Goal: Task Accomplishment & Management: Complete application form

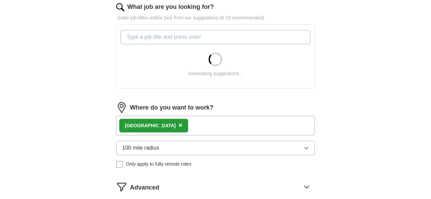
scroll to position [227, 0]
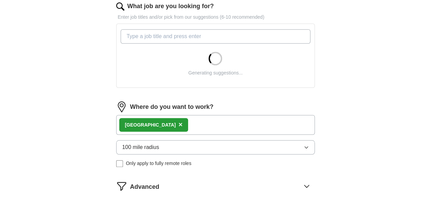
click at [229, 145] on button "100 mile radius" at bounding box center [215, 147] width 198 height 14
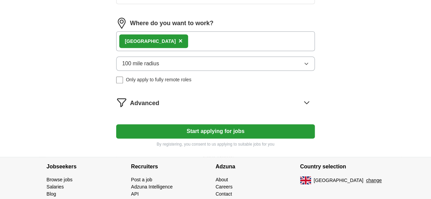
scroll to position [382, 0]
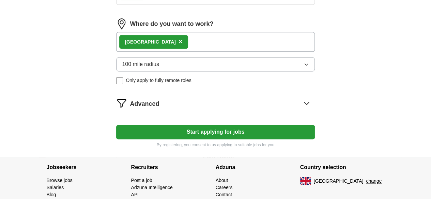
click at [273, 72] on button "100 mile radius" at bounding box center [215, 64] width 198 height 14
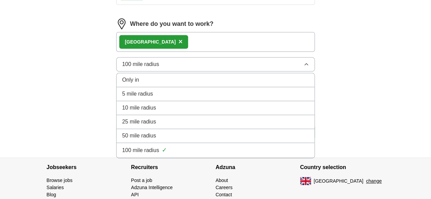
click at [156, 126] on span "25 mile radius" at bounding box center [139, 122] width 34 height 8
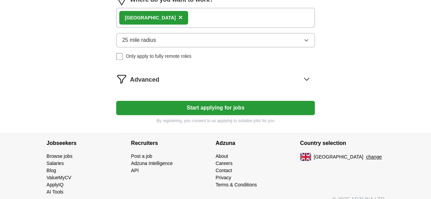
scroll to position [406, 0]
click at [301, 85] on icon at bounding box center [306, 79] width 11 height 11
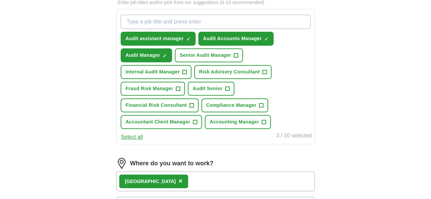
scroll to position [235, 0]
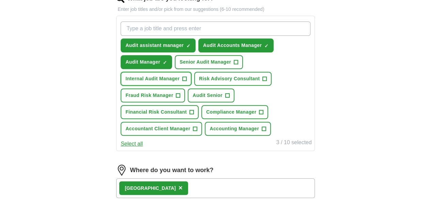
click at [187, 77] on span "+" at bounding box center [185, 78] width 4 height 5
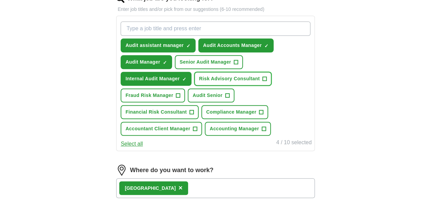
click at [263, 82] on span "+" at bounding box center [265, 78] width 4 height 5
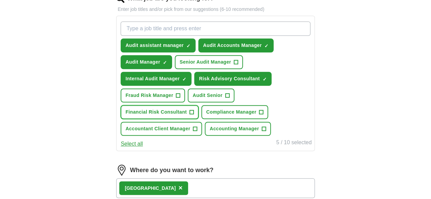
click at [194, 111] on span "+" at bounding box center [192, 112] width 4 height 5
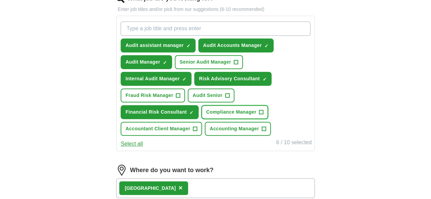
click at [259, 115] on span "+" at bounding box center [261, 112] width 4 height 5
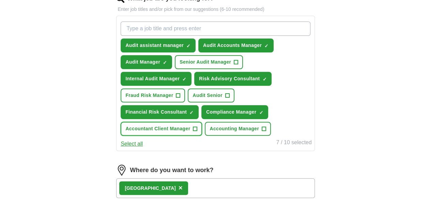
click at [197, 130] on span "+" at bounding box center [195, 128] width 4 height 5
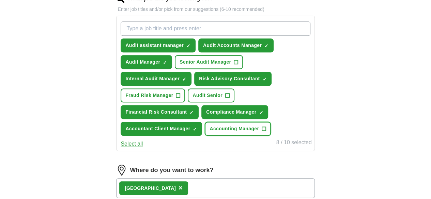
click at [262, 132] on span "+" at bounding box center [264, 128] width 4 height 5
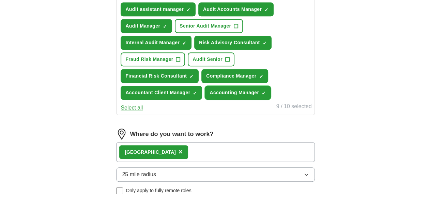
scroll to position [199, 0]
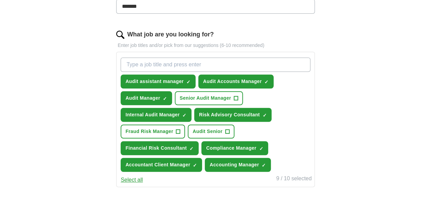
click at [175, 67] on input "What job are you looking for?" at bounding box center [216, 65] width 190 height 14
type input "accountant"
click at [249, 53] on div "accountant Audit assistant manager ✓ × Audit Accounts Manager ✓ × Audit Manager…" at bounding box center [215, 120] width 198 height 136
click at [256, 58] on div "Press return to add title" at bounding box center [283, 54] width 55 height 10
click at [236, 67] on input "accountant" at bounding box center [216, 65] width 190 height 14
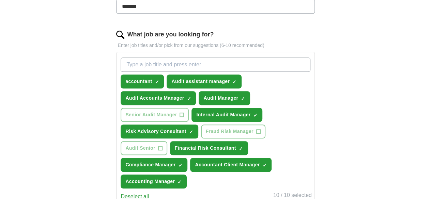
click at [189, 62] on input "What job are you looking for?" at bounding box center [216, 65] width 190 height 14
type input "finance"
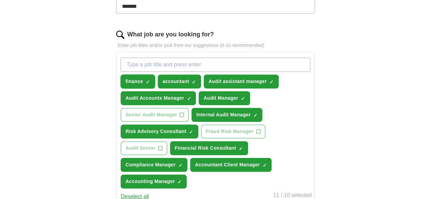
click at [0, 0] on span "×" at bounding box center [0, 0] width 0 height 0
click at [154, 62] on input "What job are you looking for?" at bounding box center [216, 65] width 190 height 14
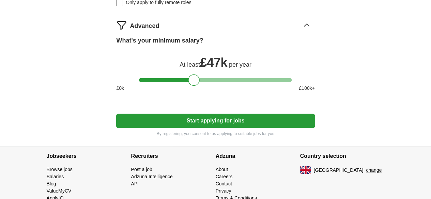
scroll to position [481, 0]
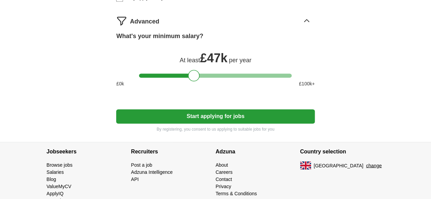
type input "Finance"
click at [254, 124] on button "Start applying for jobs" at bounding box center [215, 116] width 198 height 14
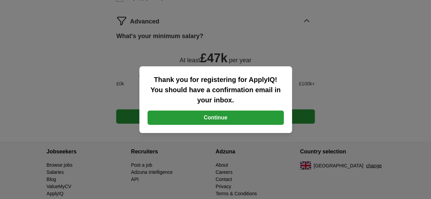
click at [233, 122] on button "Continue" at bounding box center [216, 118] width 136 height 14
